Goal: Task Accomplishment & Management: Use online tool/utility

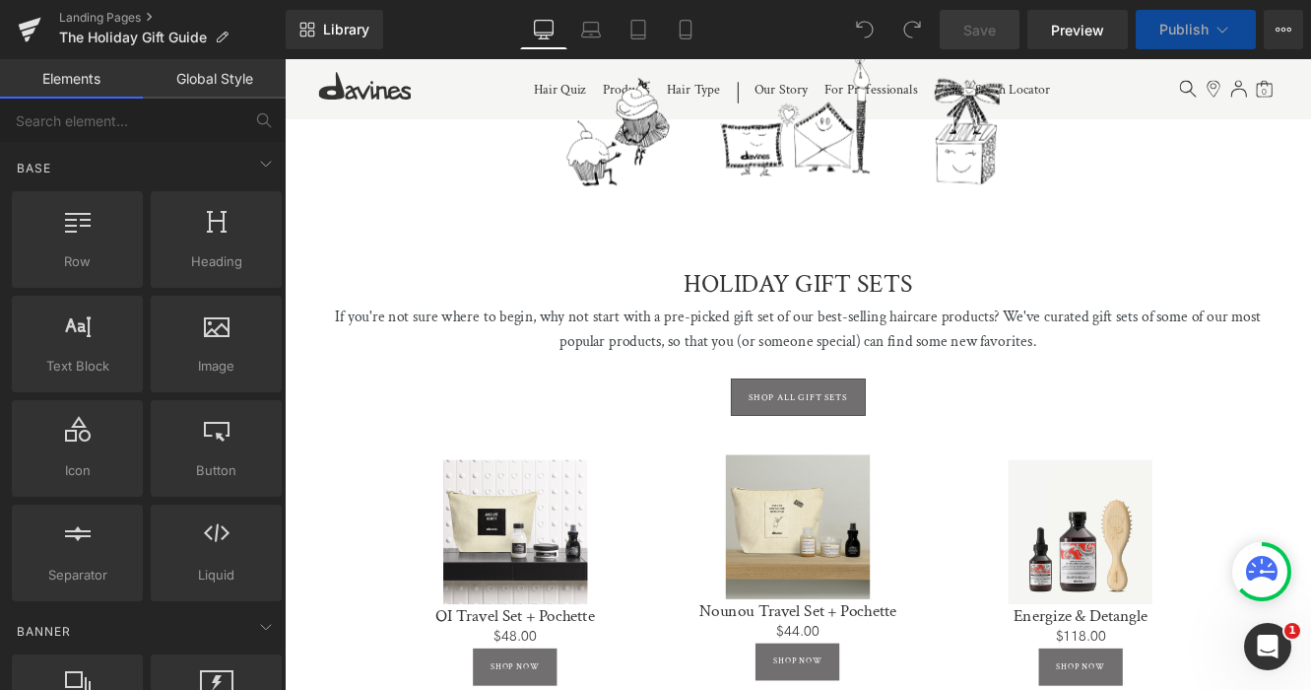
scroll to position [656, 0]
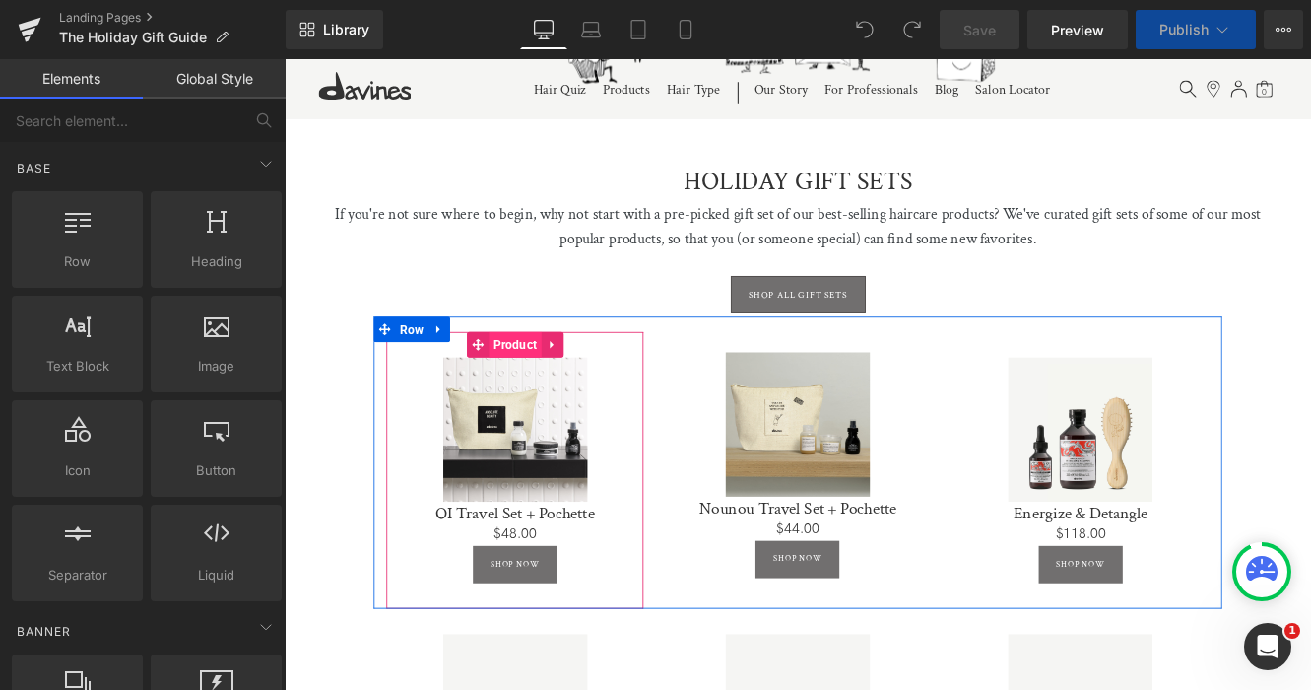
click at [543, 391] on span "Product" at bounding box center [552, 391] width 61 height 30
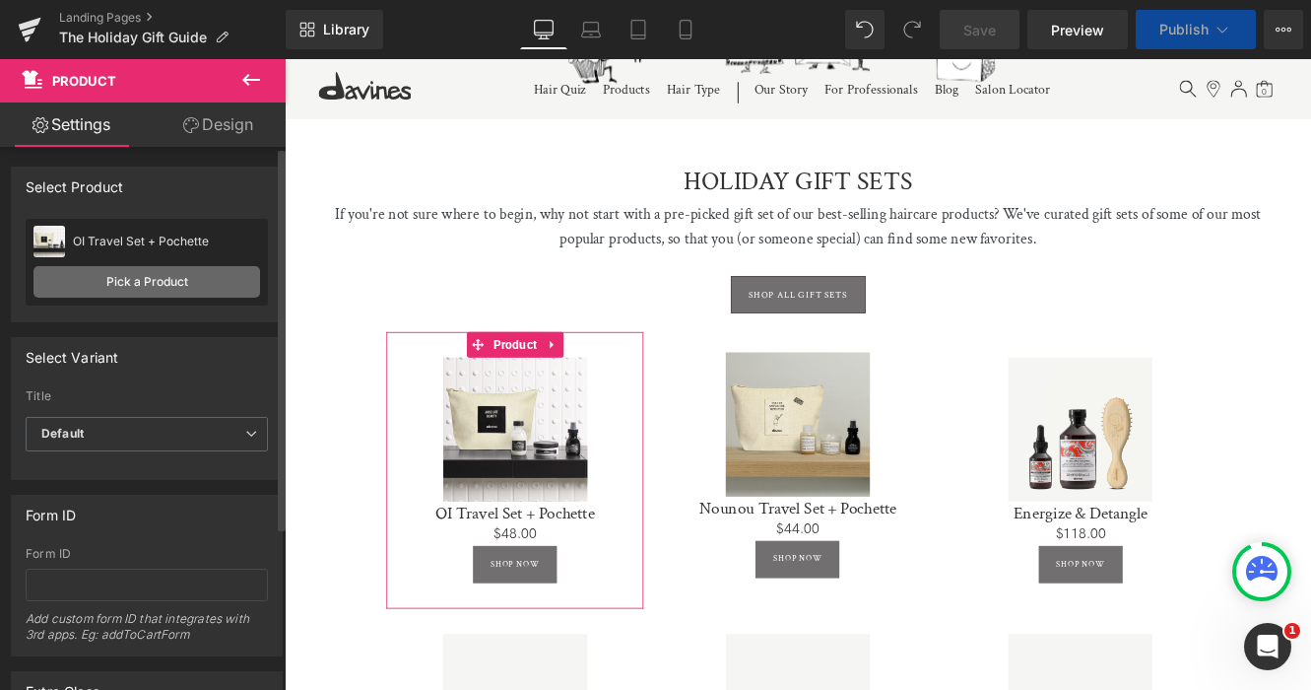
click at [133, 291] on link "Pick a Product" at bounding box center [146, 282] width 227 height 32
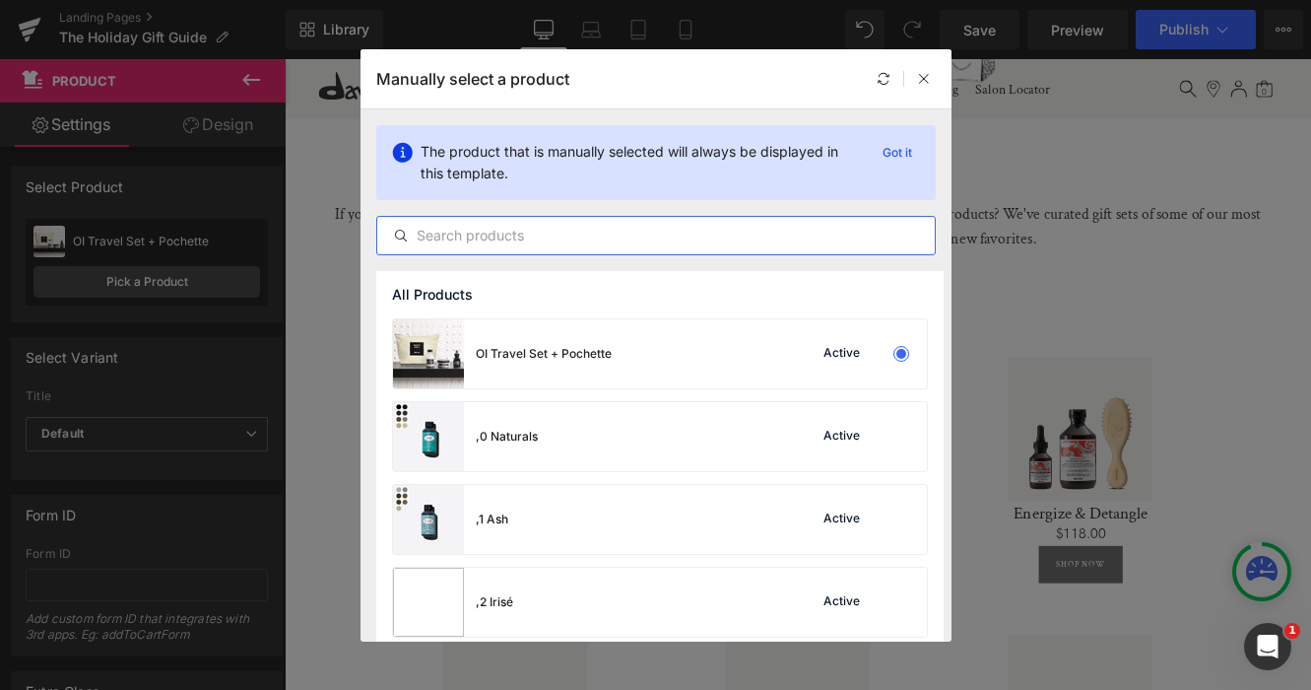
click at [495, 234] on input "text" at bounding box center [656, 236] width 558 height 24
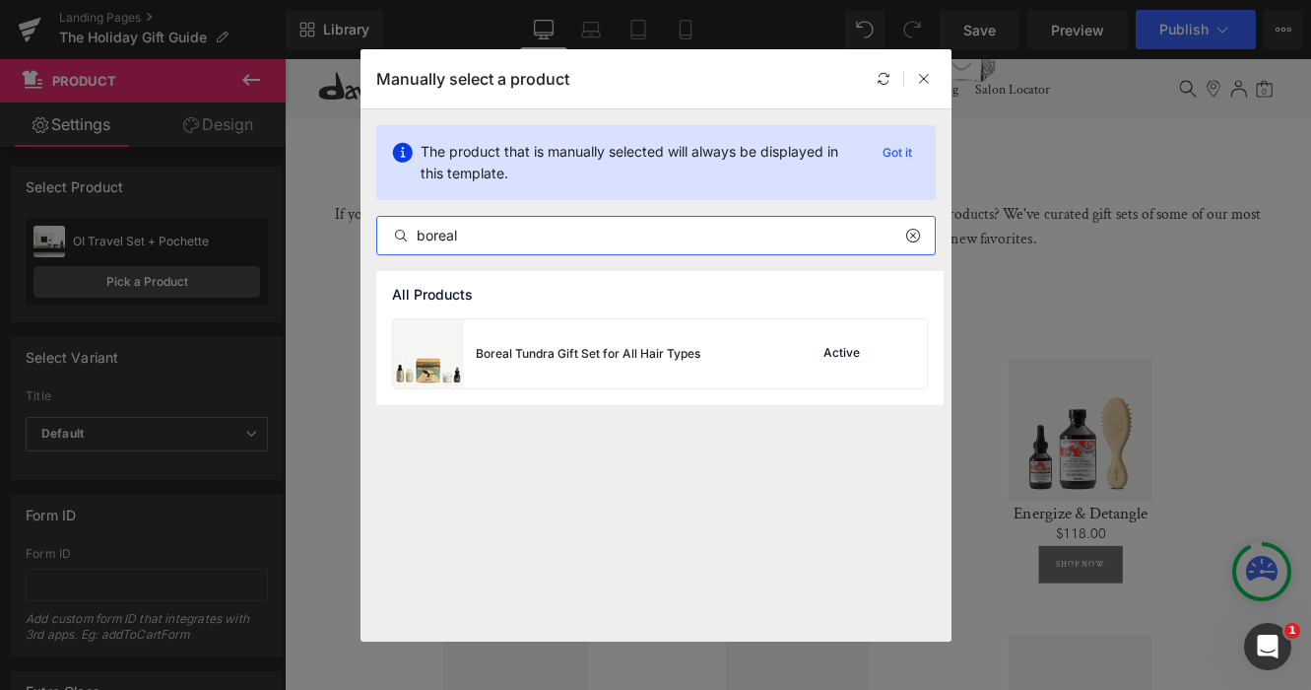
drag, startPoint x: 495, startPoint y: 226, endPoint x: 319, endPoint y: 224, distance: 175.4
click at [319, 224] on div "Manually select a product The product that is manually selected will always be …" at bounding box center [655, 345] width 1311 height 690
drag, startPoint x: 498, startPoint y: 235, endPoint x: 382, endPoint y: 235, distance: 115.3
click at [382, 235] on input "boreal" at bounding box center [656, 236] width 558 height 24
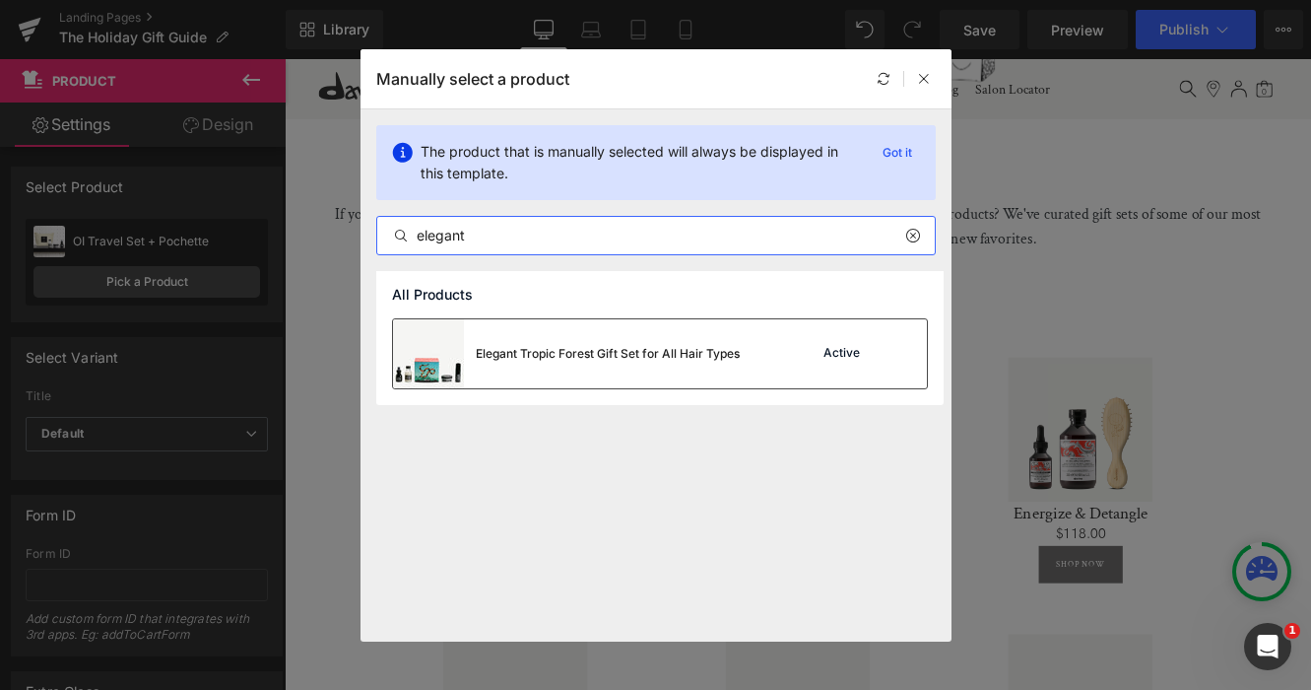
type input "elegant"
click at [559, 334] on div "Elegant Tropic Forest Gift Set for All Hair Types" at bounding box center [566, 353] width 347 height 69
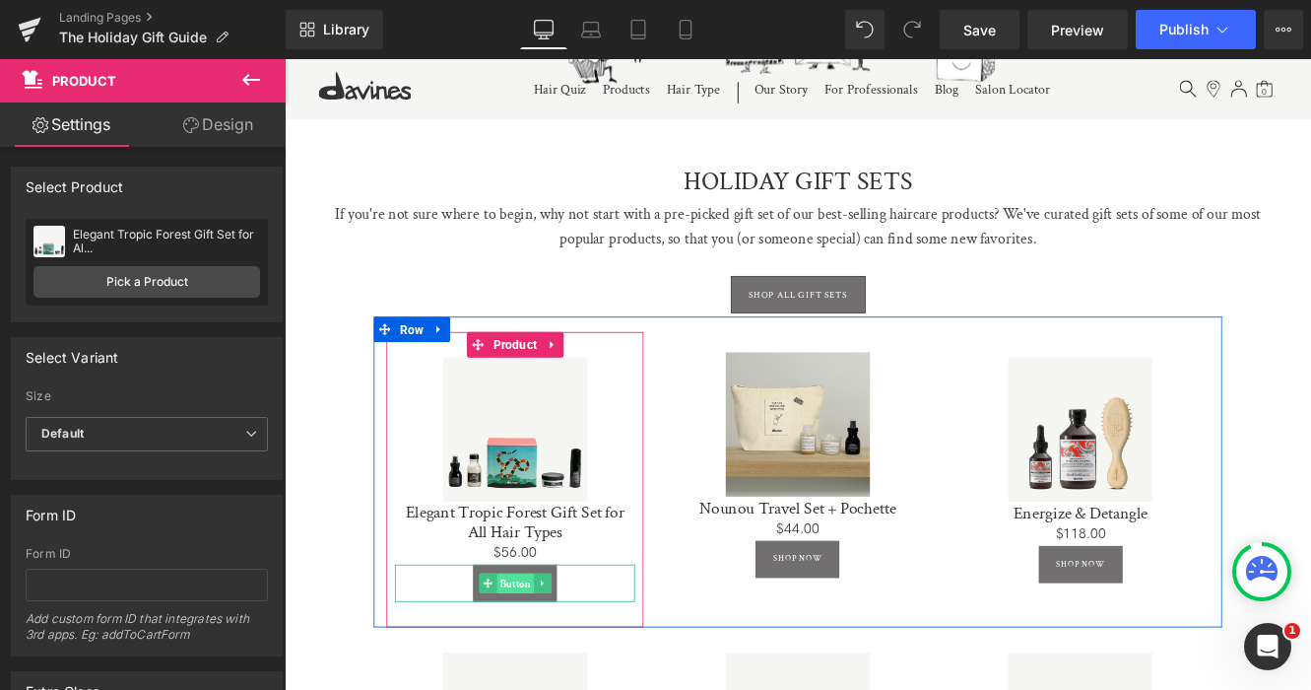
click at [549, 667] on span "Button" at bounding box center [552, 669] width 43 height 24
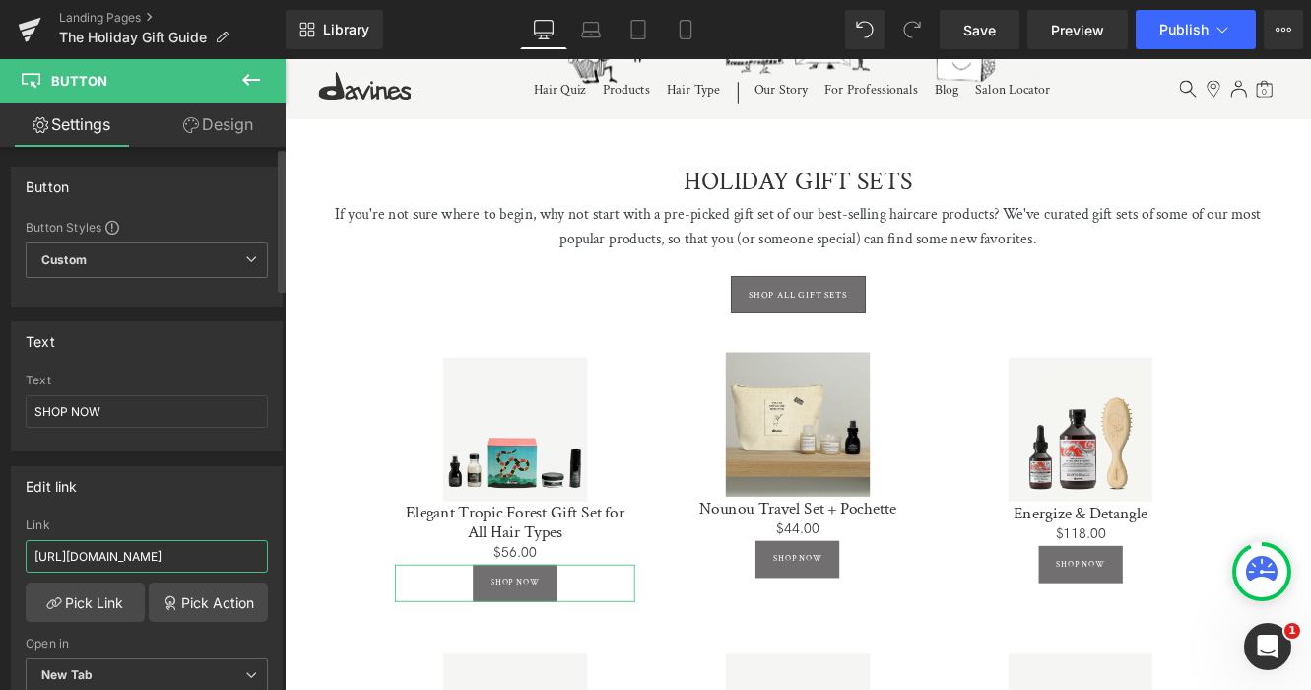
click at [141, 554] on input "[URL][DOMAIN_NAME]" at bounding box center [147, 556] width 242 height 33
paste input "holiday-discovery-kit"
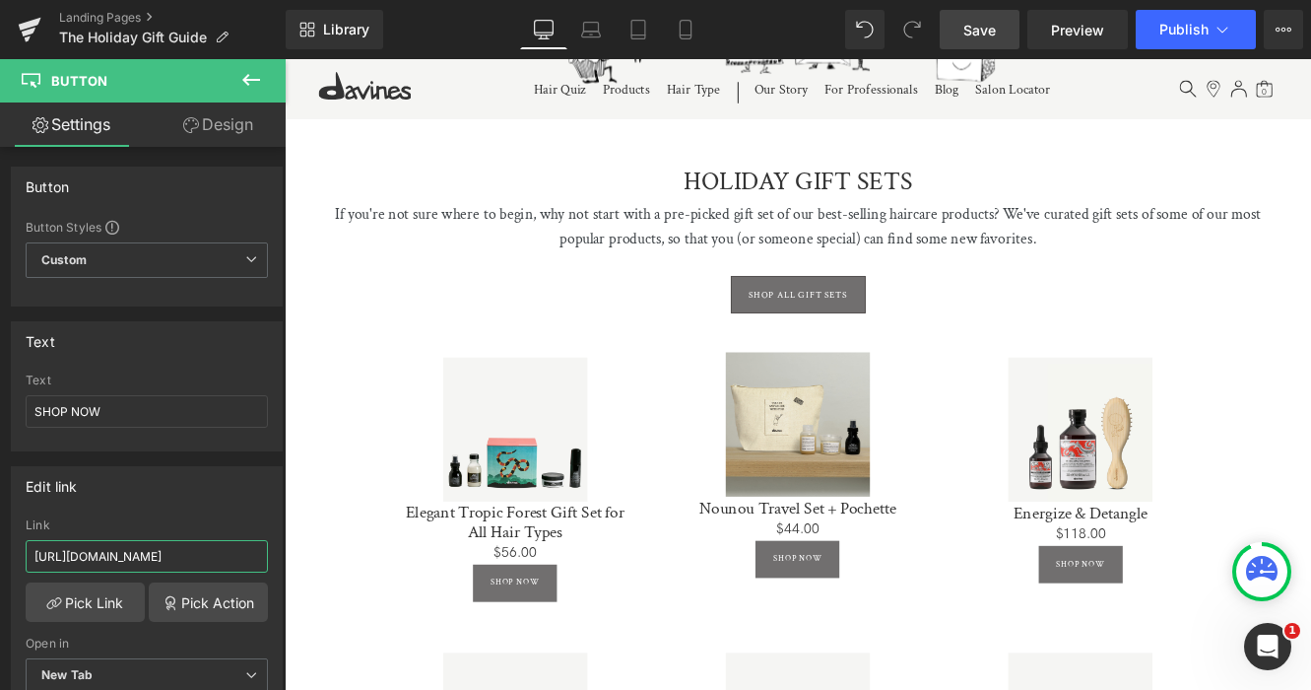
type input "[URL][DOMAIN_NAME]"
click at [1003, 13] on link "Save" at bounding box center [980, 29] width 80 height 39
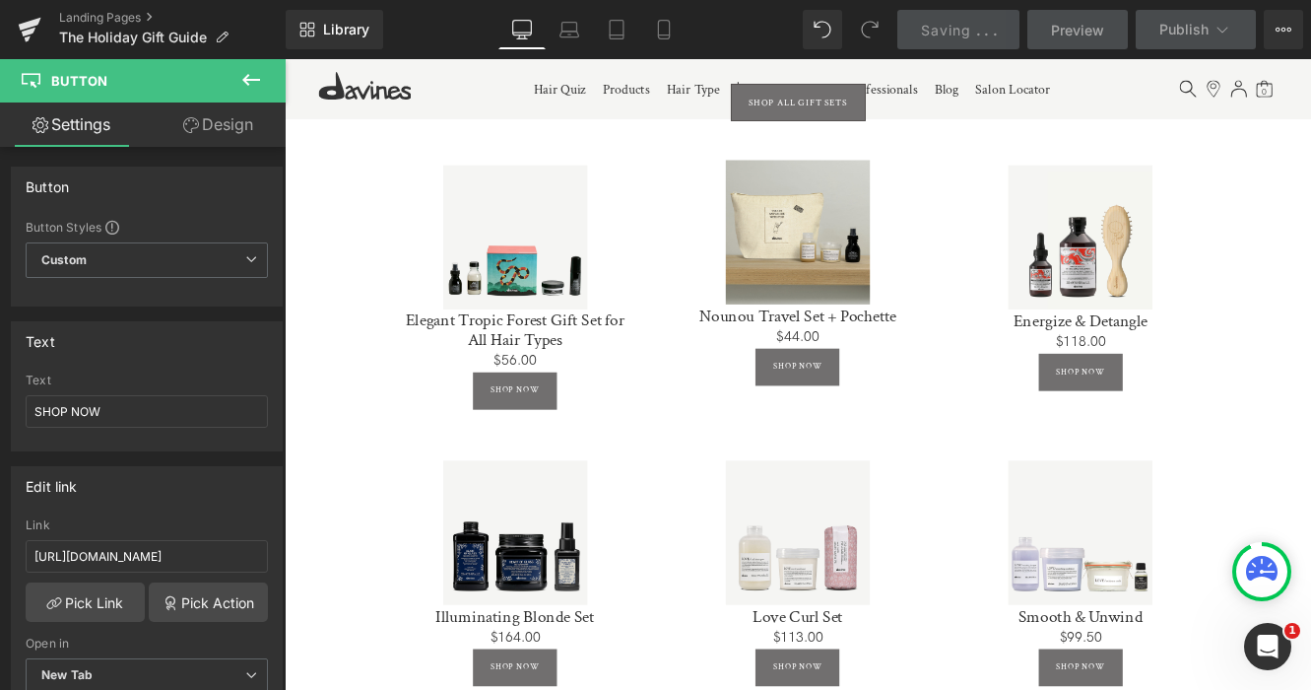
scroll to position [886, 0]
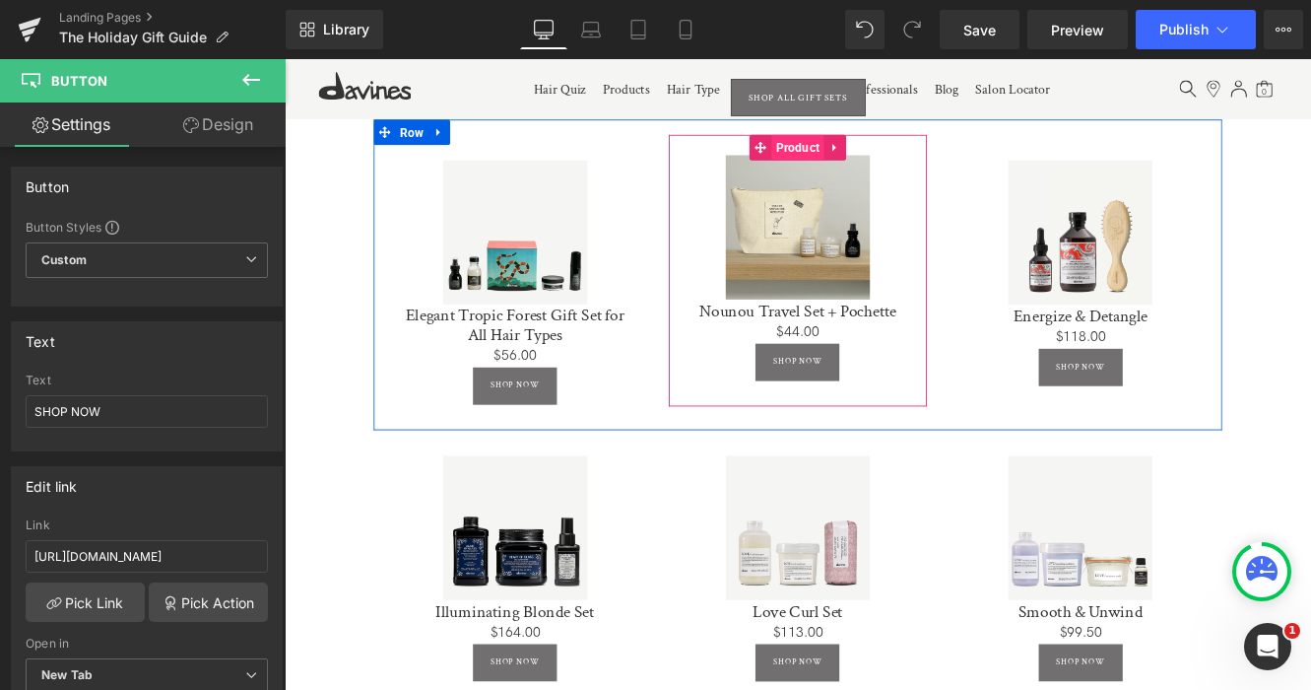
click at [889, 154] on span "Product" at bounding box center [880, 162] width 61 height 30
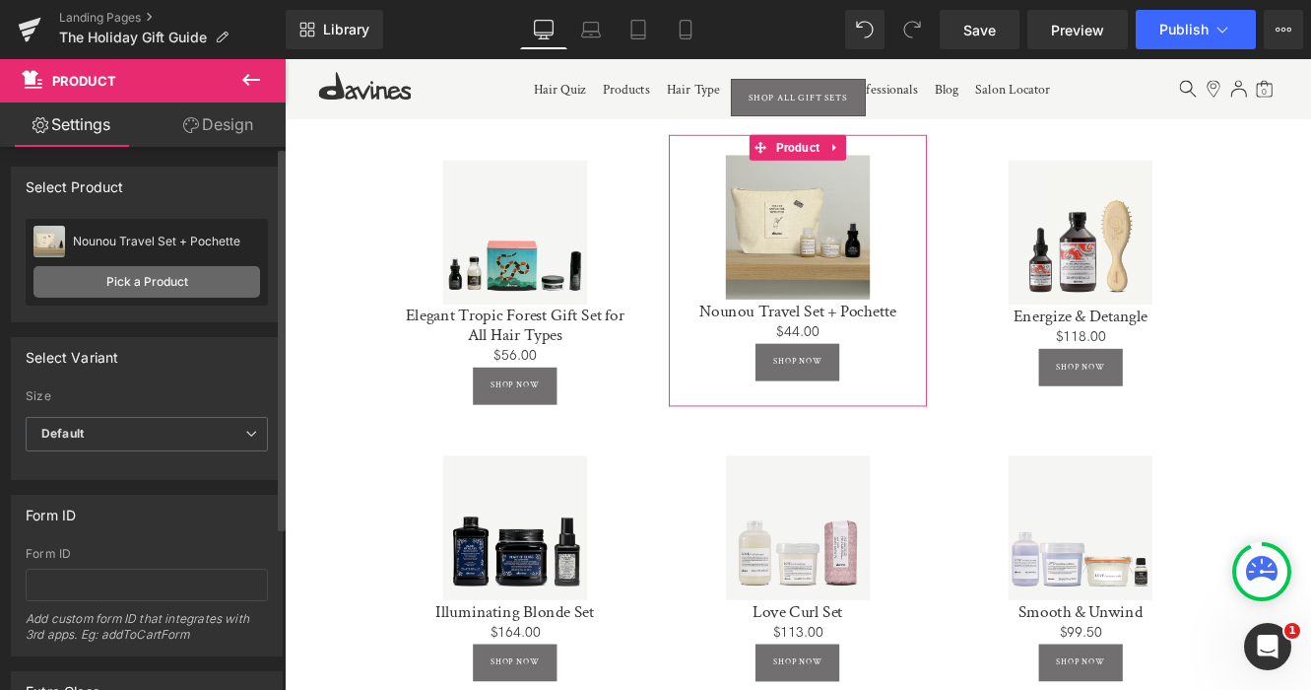
click at [181, 289] on link "Pick a Product" at bounding box center [146, 282] width 227 height 32
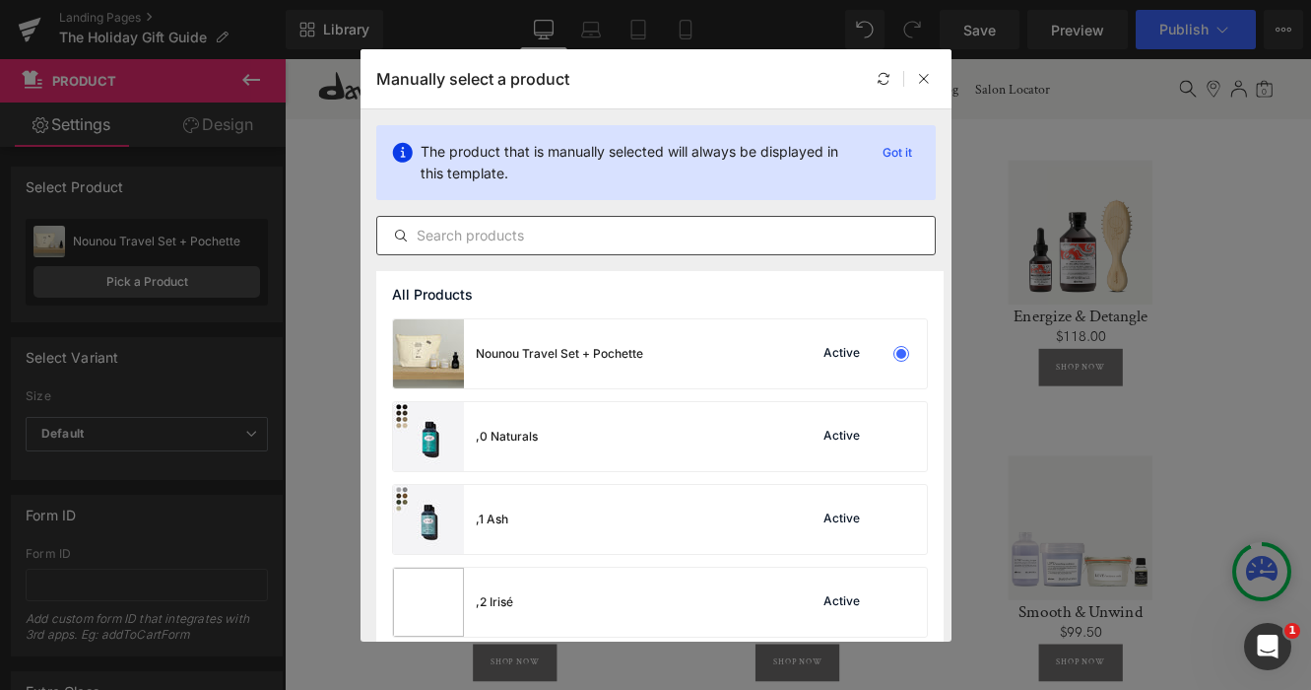
click at [609, 233] on input "text" at bounding box center [656, 236] width 558 height 24
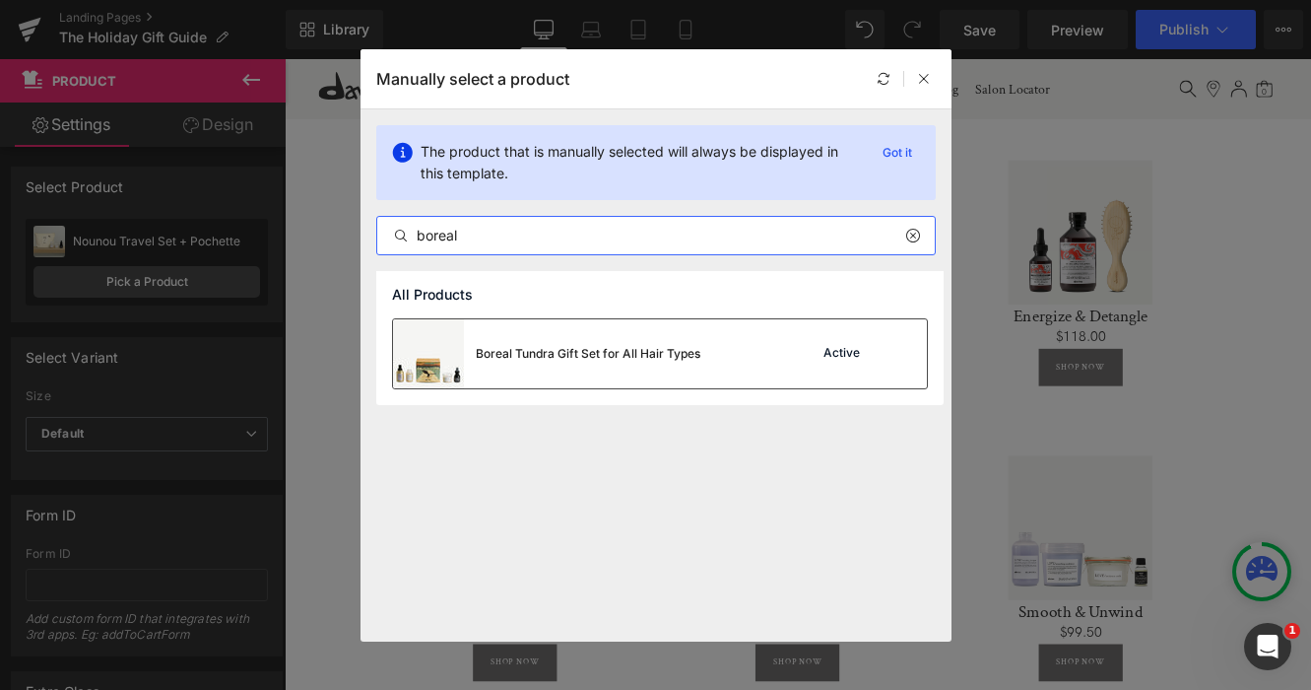
type input "boreal"
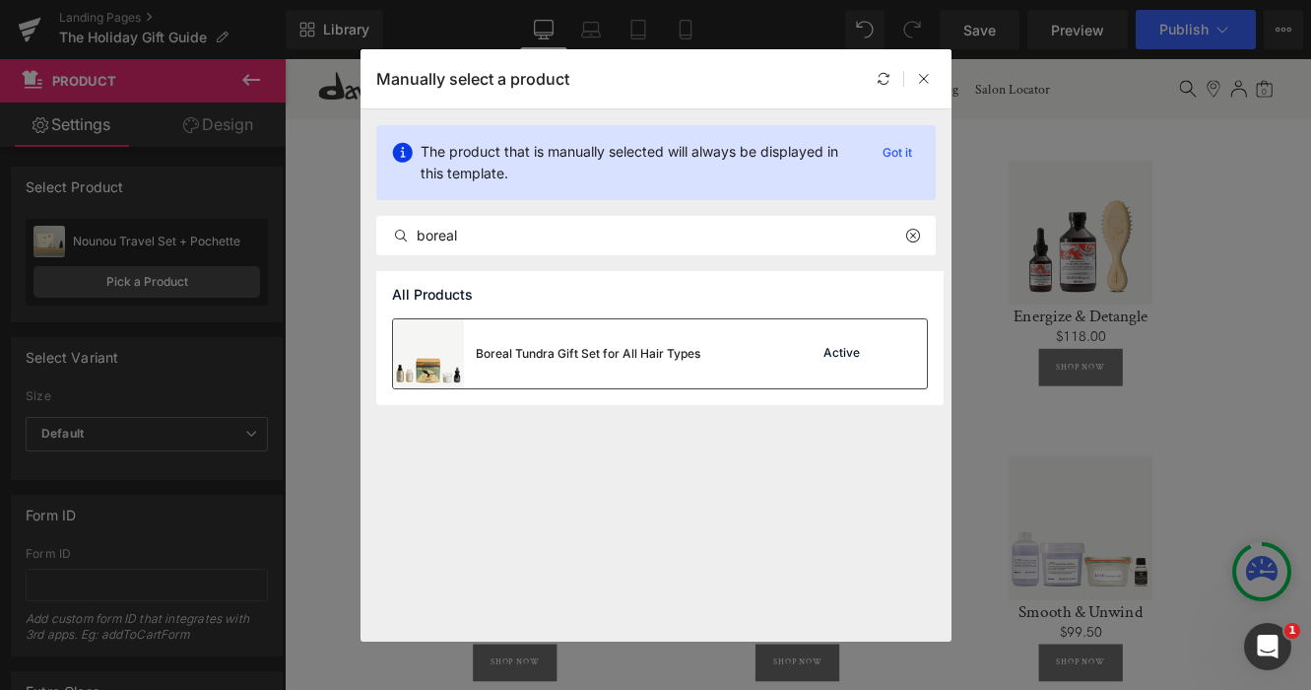
click at [602, 345] on div "Boreal Tundra Gift Set for All Hair Types" at bounding box center [588, 354] width 225 height 18
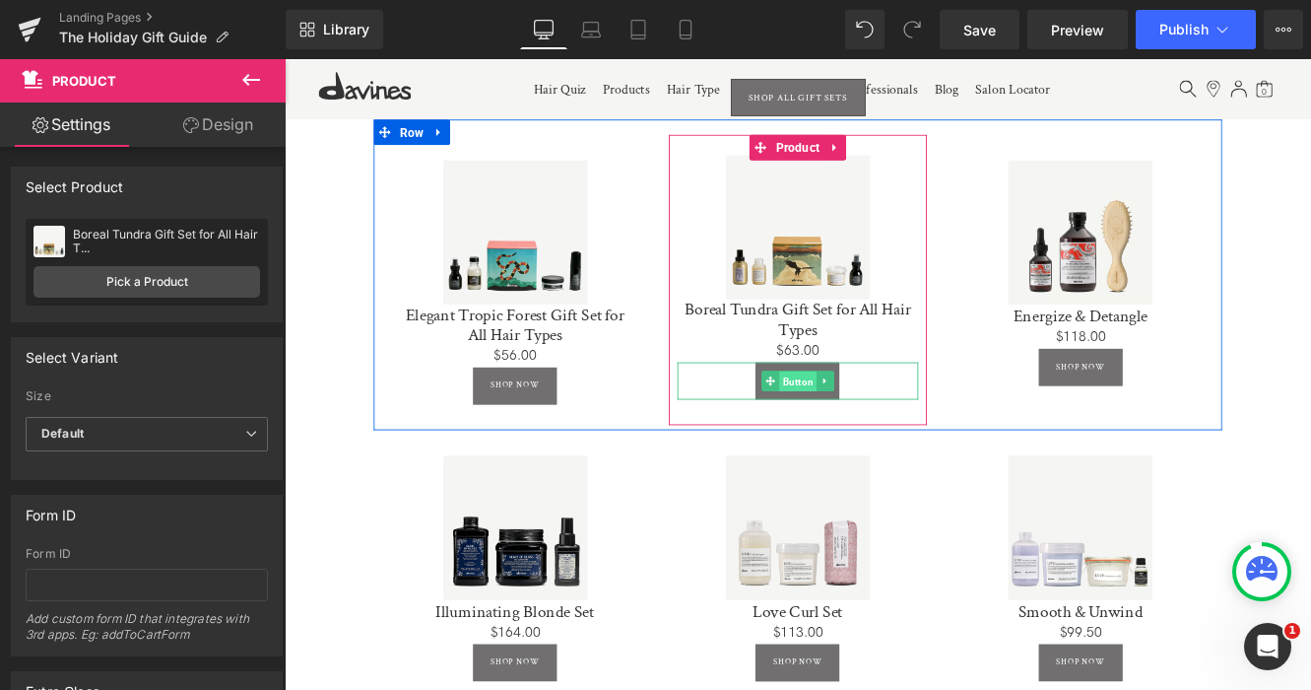
click at [874, 431] on span "Button" at bounding box center [880, 434] width 43 height 24
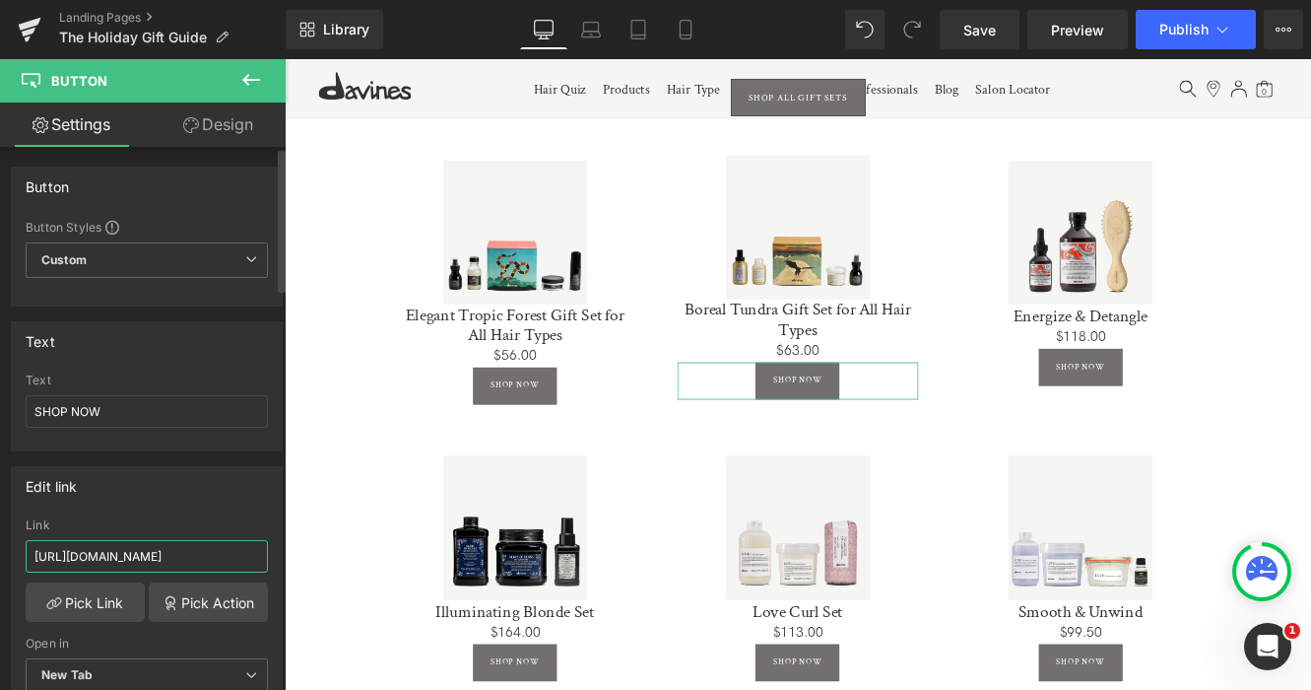
click at [181, 557] on input "[URL][DOMAIN_NAME]" at bounding box center [147, 556] width 242 height 33
paste input "discovery-kit"
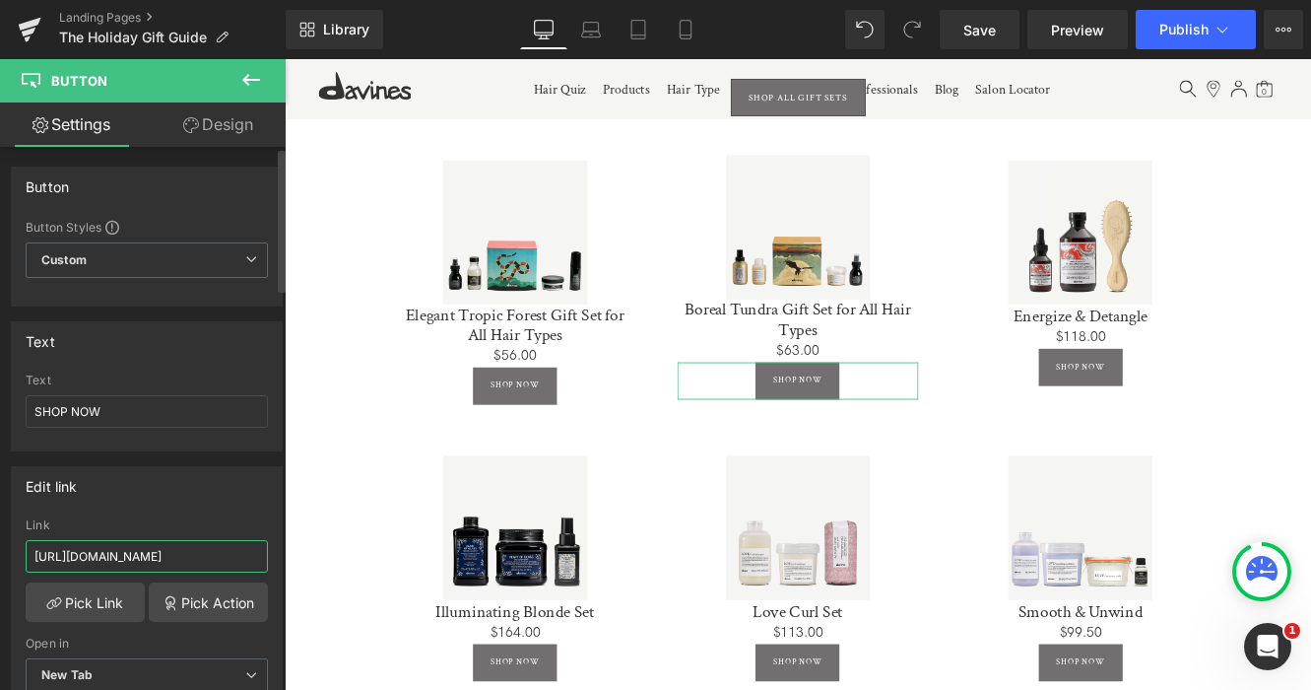
click at [86, 558] on input "[URL][DOMAIN_NAME]" at bounding box center [147, 556] width 242 height 33
type input "[URL][DOMAIN_NAME]"
click at [984, 20] on span "Save" at bounding box center [980, 30] width 33 height 21
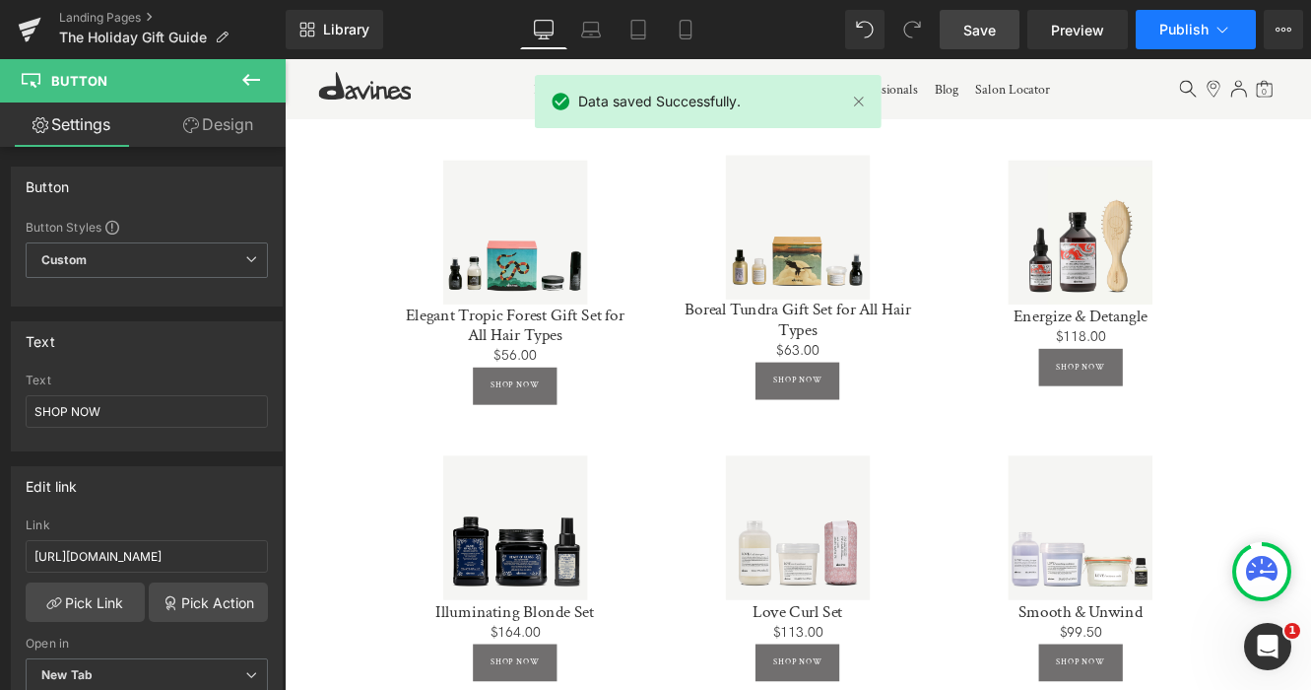
click at [1206, 22] on span "Publish" at bounding box center [1184, 30] width 49 height 16
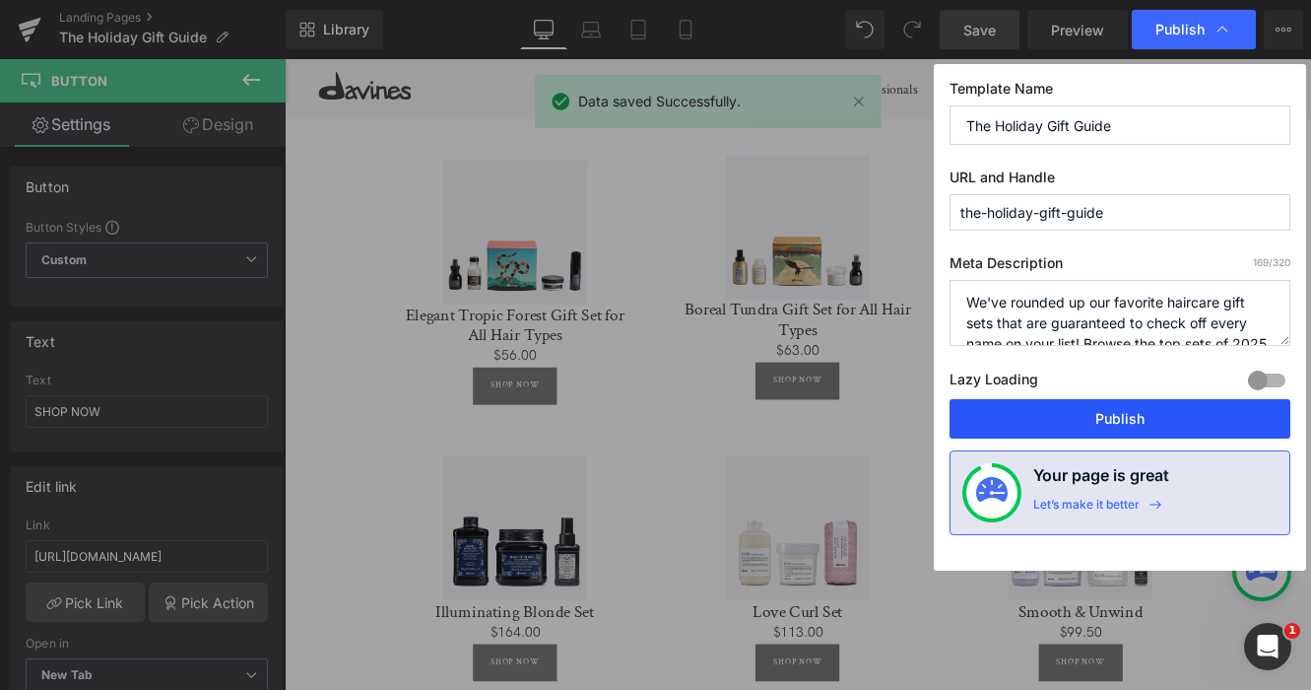
click at [1154, 422] on button "Publish" at bounding box center [1120, 418] width 341 height 39
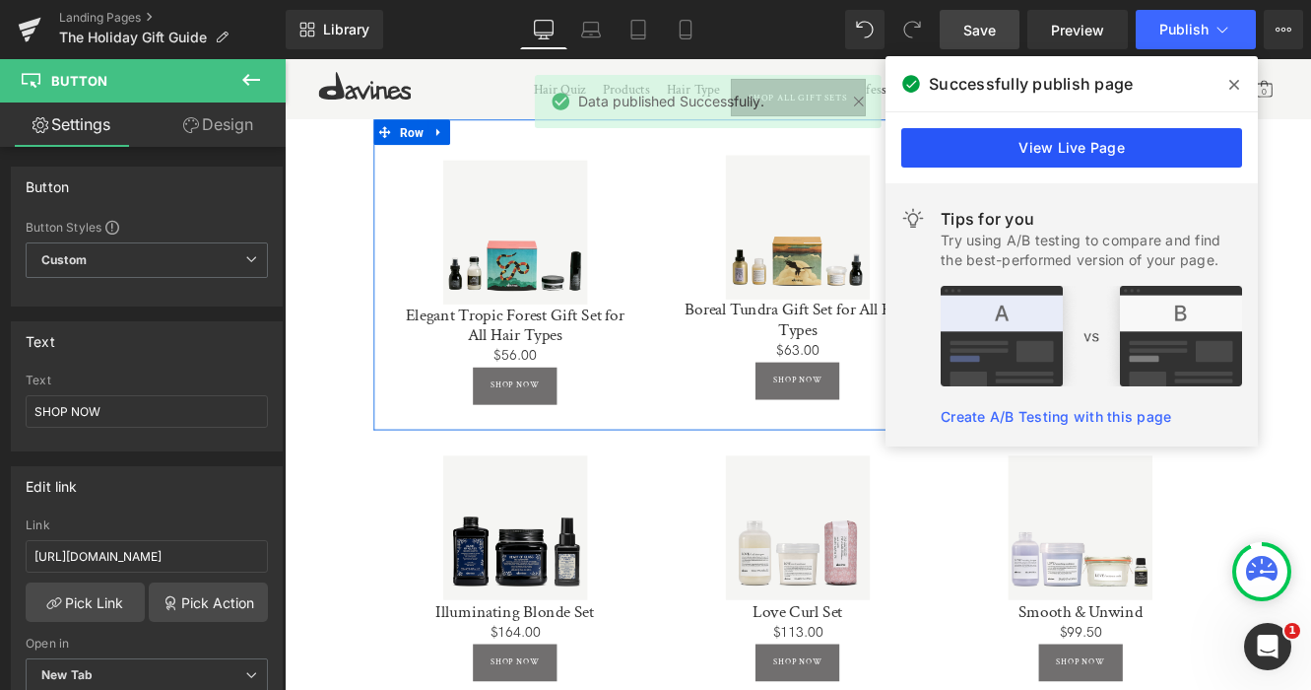
click at [1037, 142] on link "View Live Page" at bounding box center [1072, 147] width 341 height 39
